Goal: Information Seeking & Learning: Learn about a topic

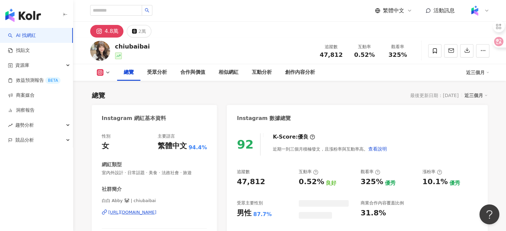
scroll to position [41, 0]
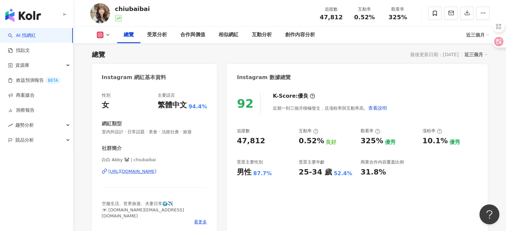
click at [157, 171] on div "https://www.instagram.com/chiubaibai/" at bounding box center [132, 172] width 48 height 6
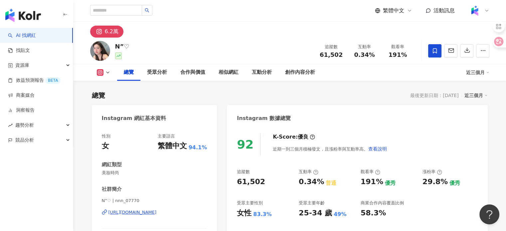
click at [157, 214] on div "https://www.instagram.com/nnn_07770/" at bounding box center [132, 212] width 48 height 6
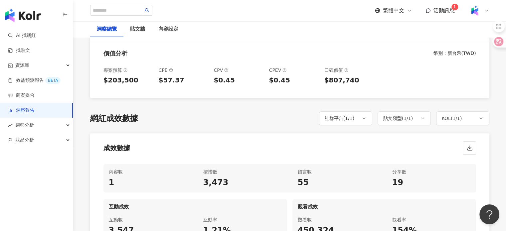
scroll to position [241, 0]
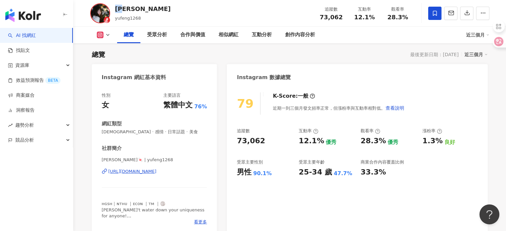
drag, startPoint x: 126, startPoint y: 7, endPoint x: 118, endPoint y: 8, distance: 8.7
click at [118, 8] on div "馮馮" at bounding box center [143, 9] width 56 height 8
click at [181, 14] on div "馮馮 yufeng1268 追蹤數 73,062 互動率 12.1% 觀看率 28.3%" at bounding box center [290, 13] width 426 height 26
click at [130, 8] on div "馮馮" at bounding box center [143, 9] width 56 height 8
drag, startPoint x: 126, startPoint y: 10, endPoint x: 118, endPoint y: 7, distance: 8.5
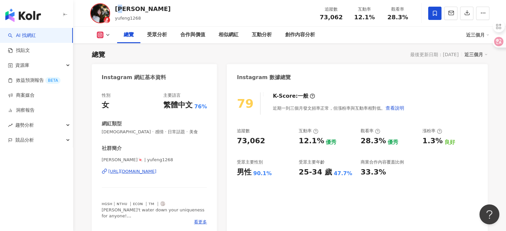
click at [118, 7] on div "馮馮" at bounding box center [143, 9] width 56 height 8
click at [136, 11] on div "馮馮" at bounding box center [143, 9] width 56 height 8
click at [128, 5] on div "馮馮" at bounding box center [143, 9] width 56 height 8
drag, startPoint x: 115, startPoint y: 7, endPoint x: 128, endPoint y: 8, distance: 12.7
click at [128, 8] on div "馮馮" at bounding box center [143, 9] width 56 height 8
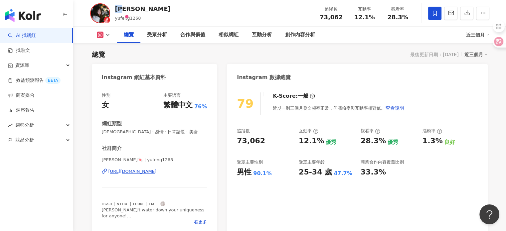
click at [152, 9] on div "馮馮 yufeng1268 追蹤數 73,062 互動率 12.1% 觀看率 28.3%" at bounding box center [290, 13] width 426 height 26
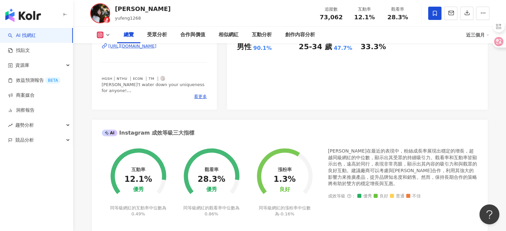
scroll to position [233, 0]
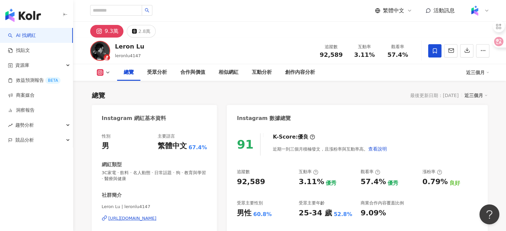
scroll to position [41, 0]
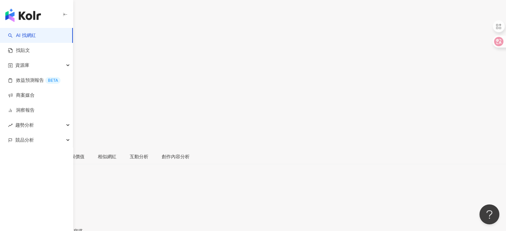
scroll to position [8, 0]
drag, startPoint x: 123, startPoint y: 37, endPoint x: 113, endPoint y: 38, distance: 10.4
click at [113, 38] on div "qddd qdd_x1 追蹤數 87,609 互動率 4.52% 觀看率 293%" at bounding box center [253, 108] width 506 height 147
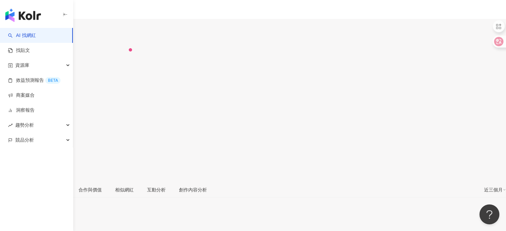
scroll to position [41, 0]
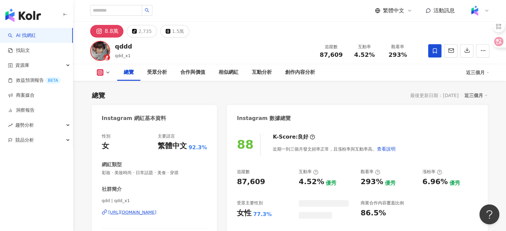
scroll to position [41, 0]
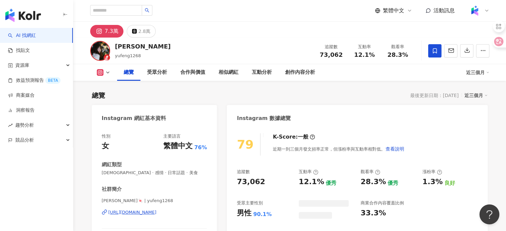
scroll to position [41, 0]
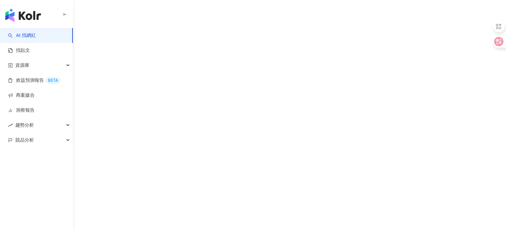
click at [151, 41] on div "AI 找網紅 找貼文 資源庫 效益預測報告 BETA 商案媒合 洞察報告 趨勢分析 競品分析" at bounding box center [253, 115] width 506 height 231
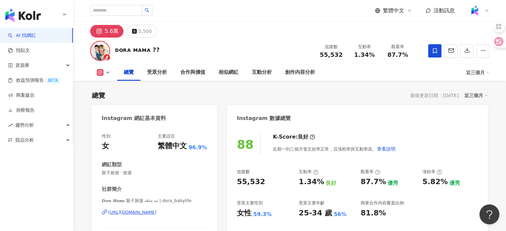
drag, startPoint x: 101, startPoint y: 199, endPoint x: 111, endPoint y: 202, distance: 10.1
click at [126, 199] on span "𝑫𝒐𝒓𝒂 𝑴𝒂𝒎𝒂 親子旅遊 𝒸𝒽𝒾𝓃 𝓃𝒾 | dora_babylife" at bounding box center [154, 201] width 105 height 6
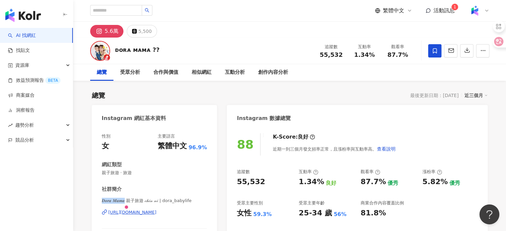
scroll to position [41, 0]
